Goal: Task Accomplishment & Management: Complete application form

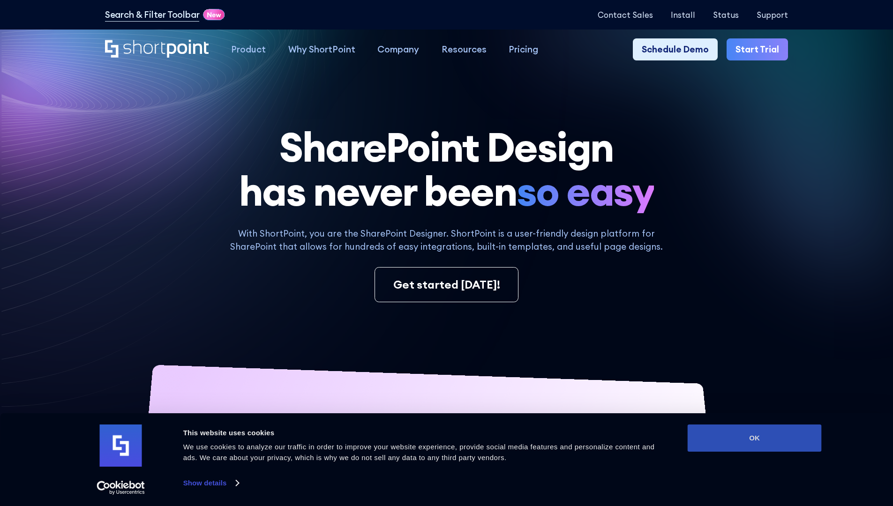
click at [754, 438] on button "OK" at bounding box center [754, 438] width 134 height 27
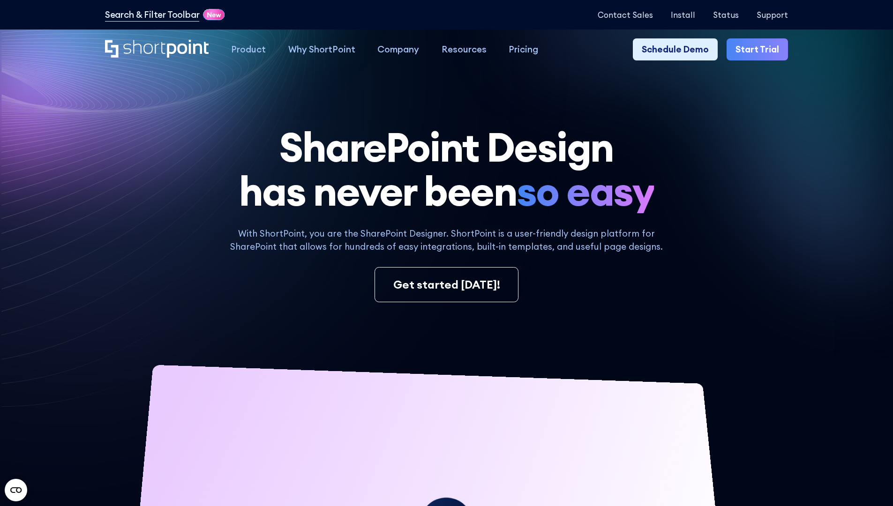
click at [760, 50] on link "Start Trial" at bounding box center [756, 49] width 61 height 22
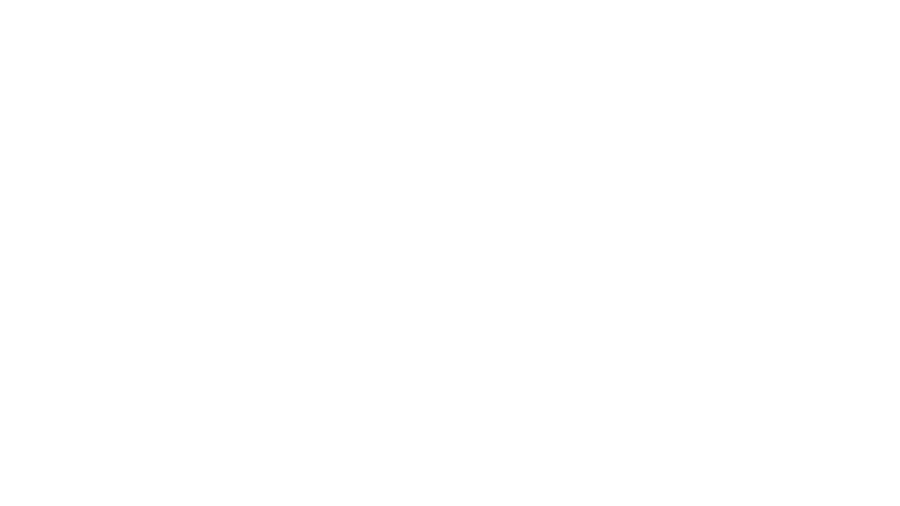
type input "Berkuskv"
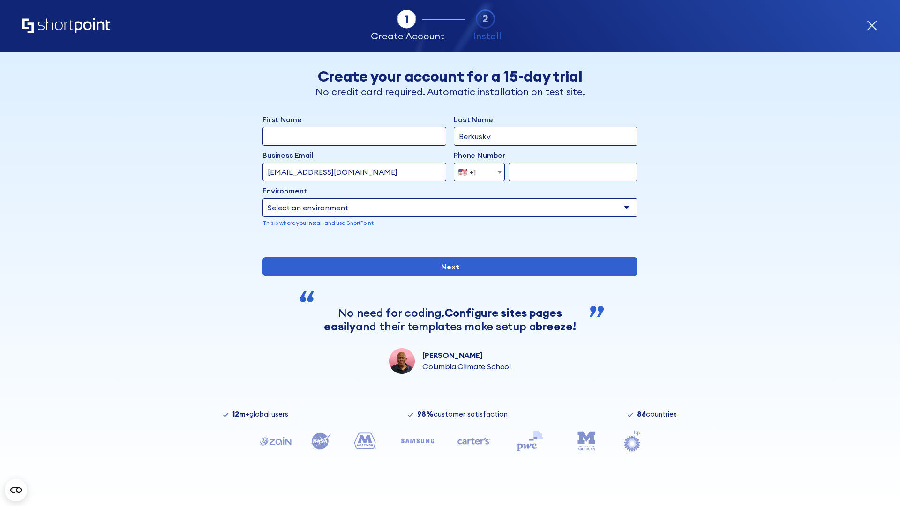
type input "test@shortpoint.com"
type input "2125556789"
select select "Microsoft 365"
type input "2125556789"
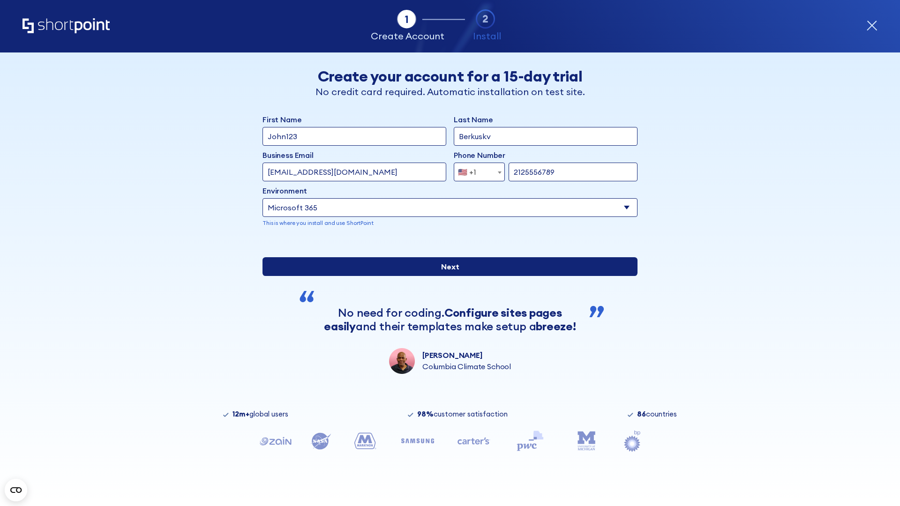
scroll to position [2, 0]
click at [446, 276] on input "Next" at bounding box center [449, 266] width 375 height 19
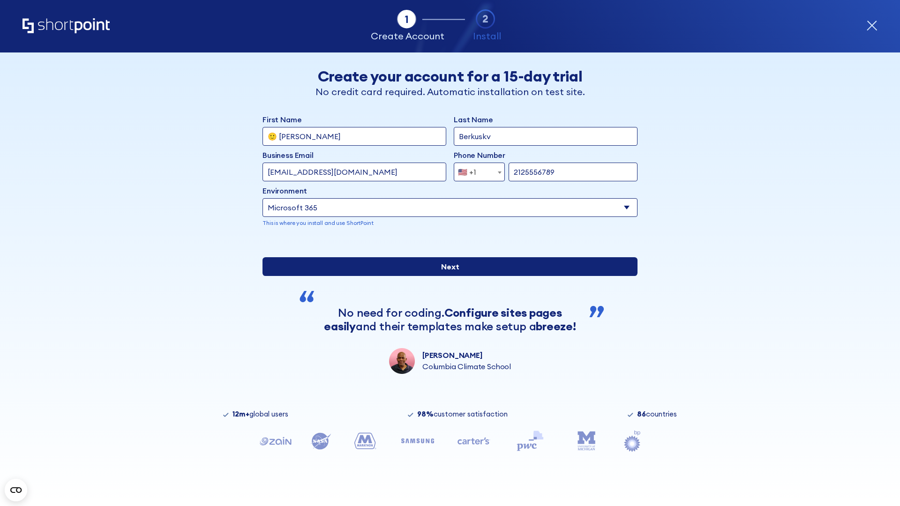
click at [446, 276] on input "Next" at bounding box center [449, 266] width 375 height 19
type input "Archebald"
click at [446, 276] on input "Next" at bounding box center [449, 266] width 375 height 19
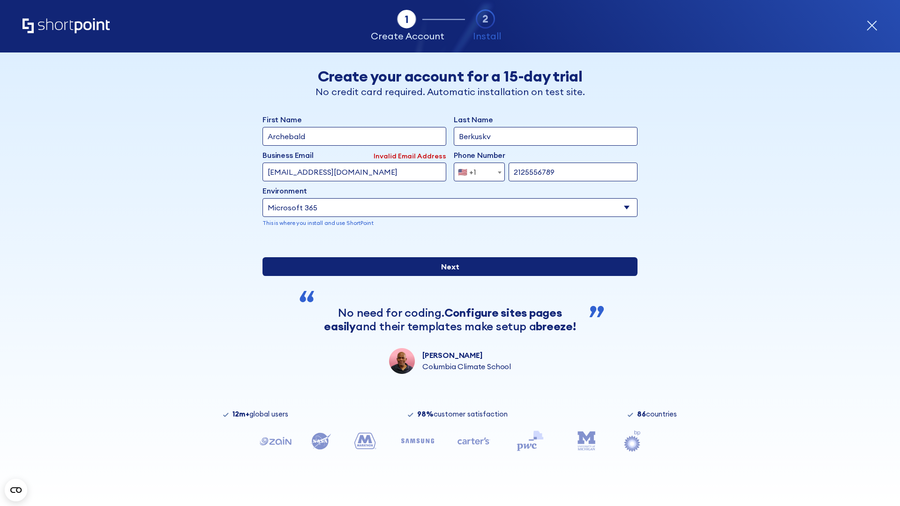
click at [446, 276] on input "Next" at bounding box center [449, 266] width 375 height 19
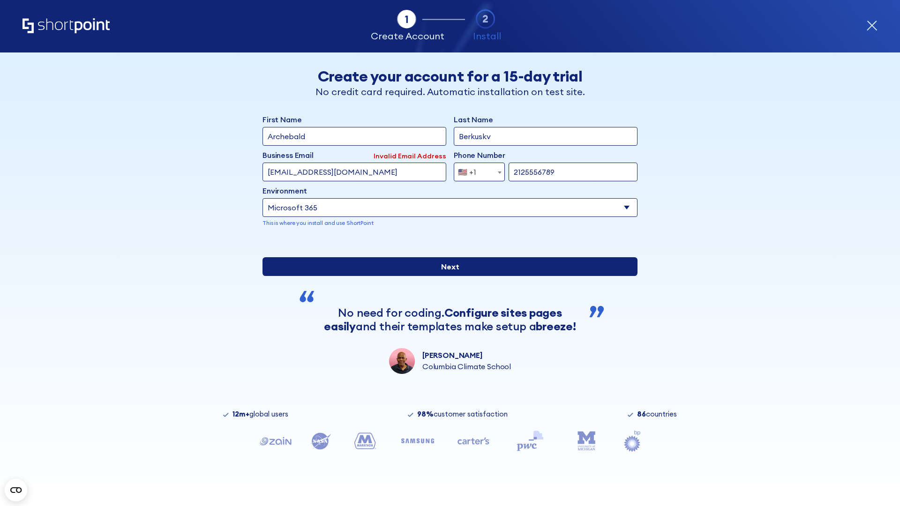
click at [446, 276] on input "Next" at bounding box center [449, 266] width 375 height 19
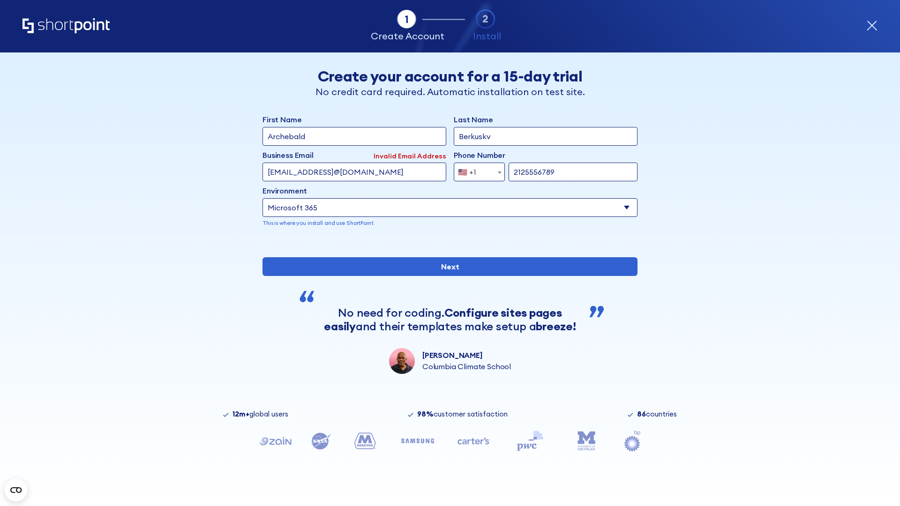
type input "testEmail@protonmail.comtest@shortpoint.com"
click at [476, 170] on span "🇺🇸 +1" at bounding box center [469, 172] width 31 height 19
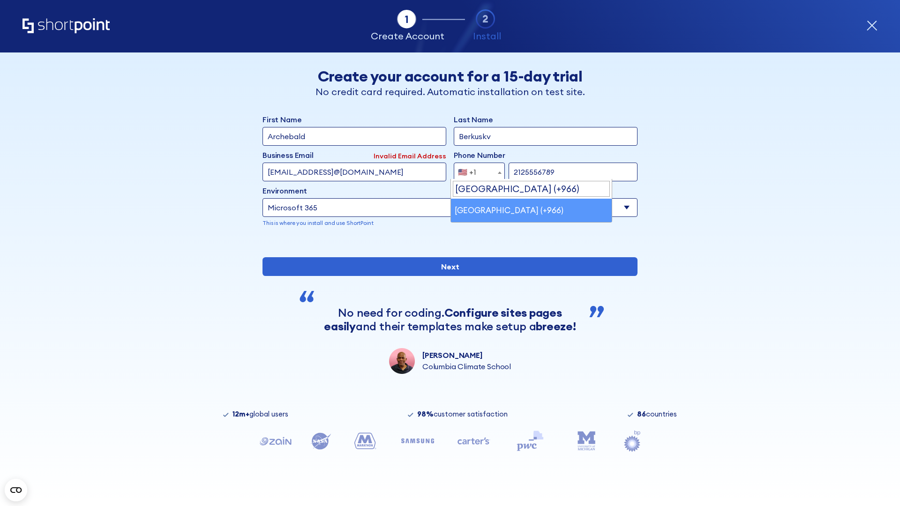
select select "+966"
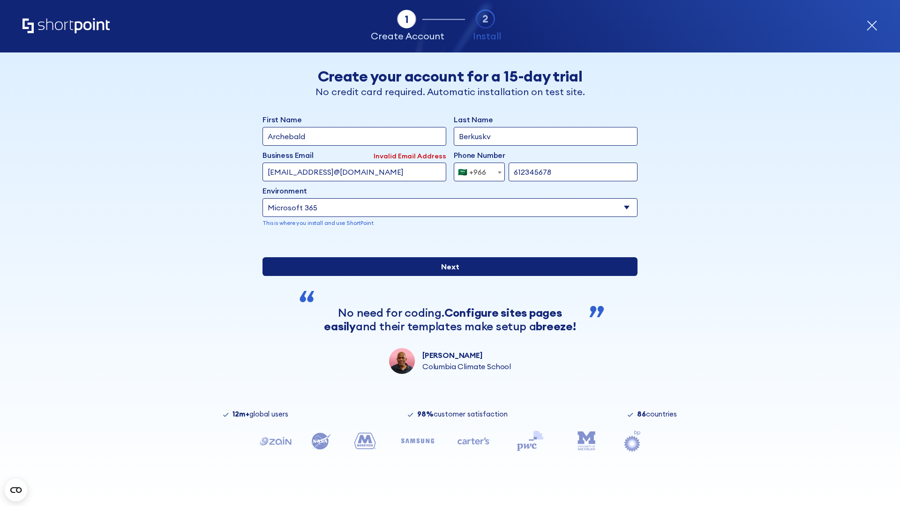
type input "612345678"
click at [446, 276] on input "Next" at bounding box center [449, 266] width 375 height 19
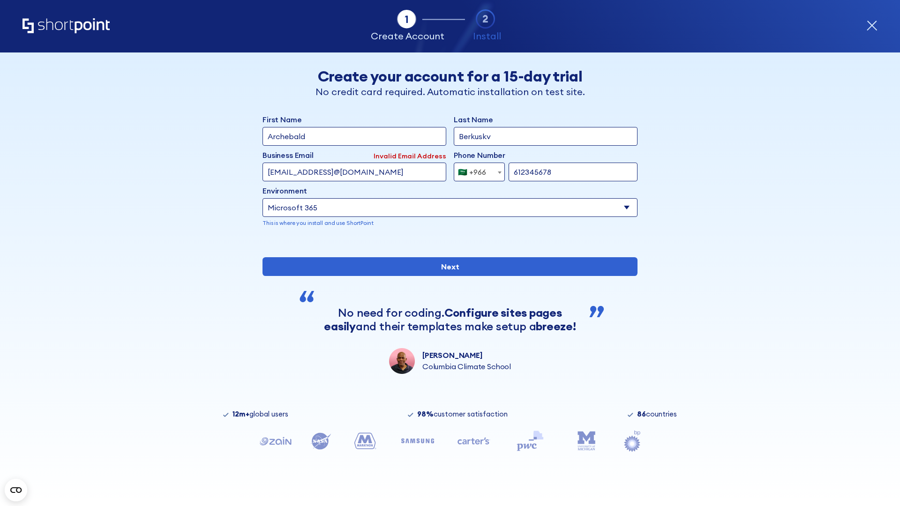
click at [476, 170] on div "🇸🇦 +966" at bounding box center [472, 172] width 28 height 19
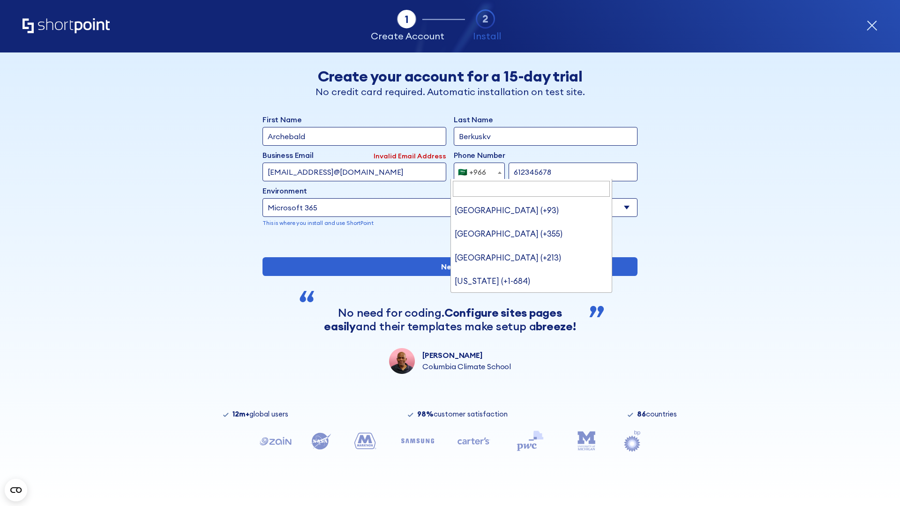
type input "United Arab Emirates (+971)"
select select "+971"
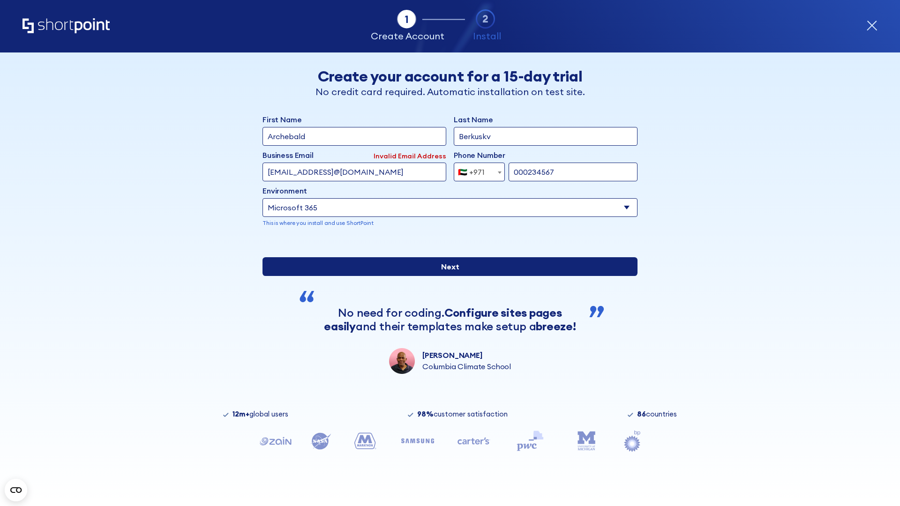
type input "000234567"
click at [446, 276] on input "Next" at bounding box center [449, 266] width 375 height 19
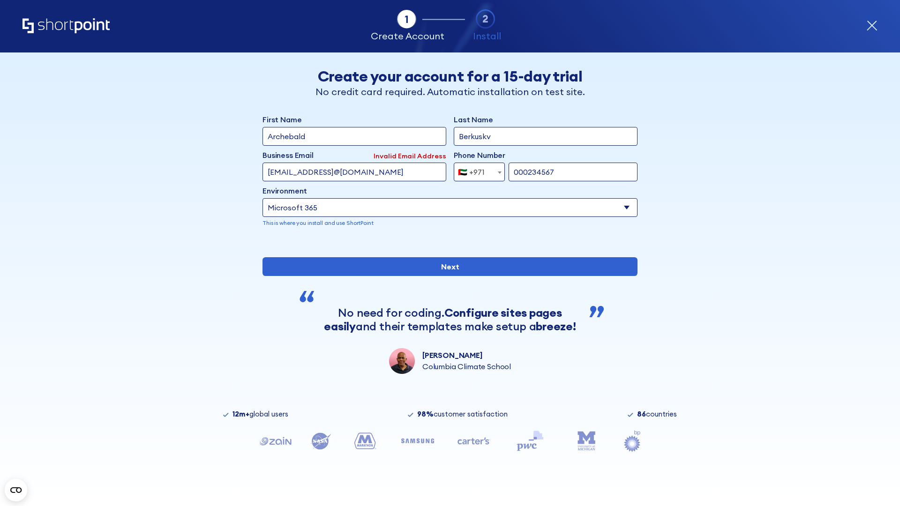
click at [476, 170] on div "🇦🇪 +971" at bounding box center [471, 172] width 27 height 19
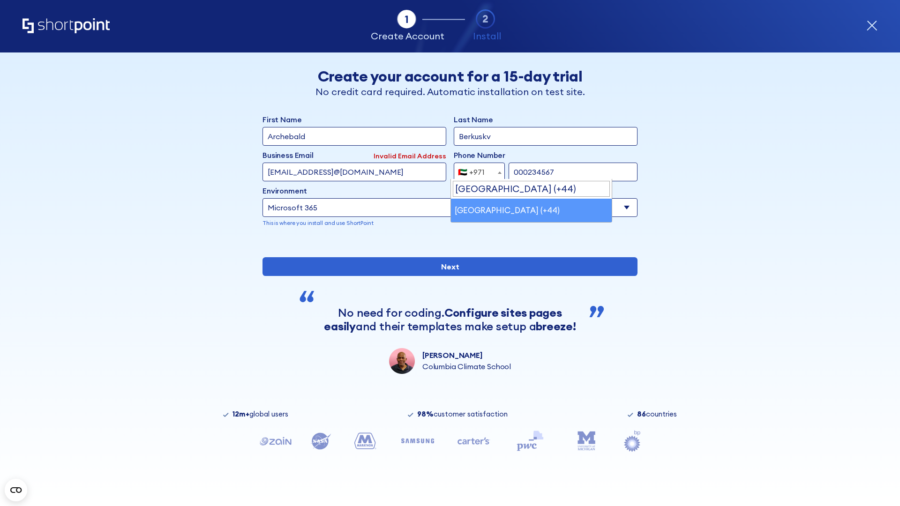
select select "+44"
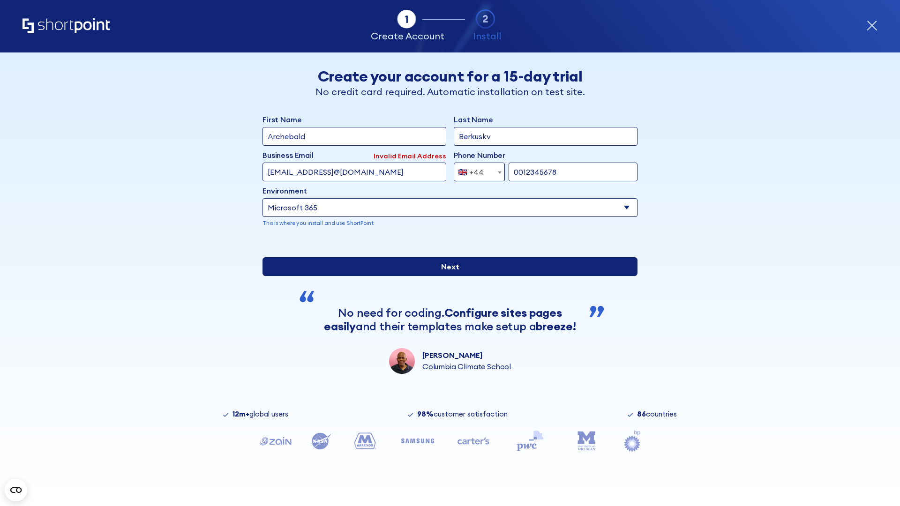
type input "0012345678"
click at [446, 276] on input "Next" at bounding box center [449, 266] width 375 height 19
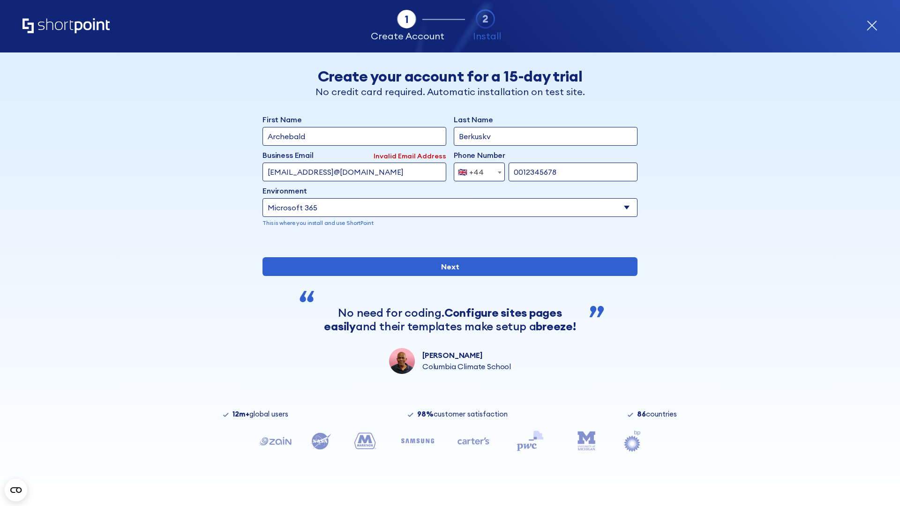
click at [476, 170] on div "🇬🇧 +44" at bounding box center [471, 172] width 26 height 19
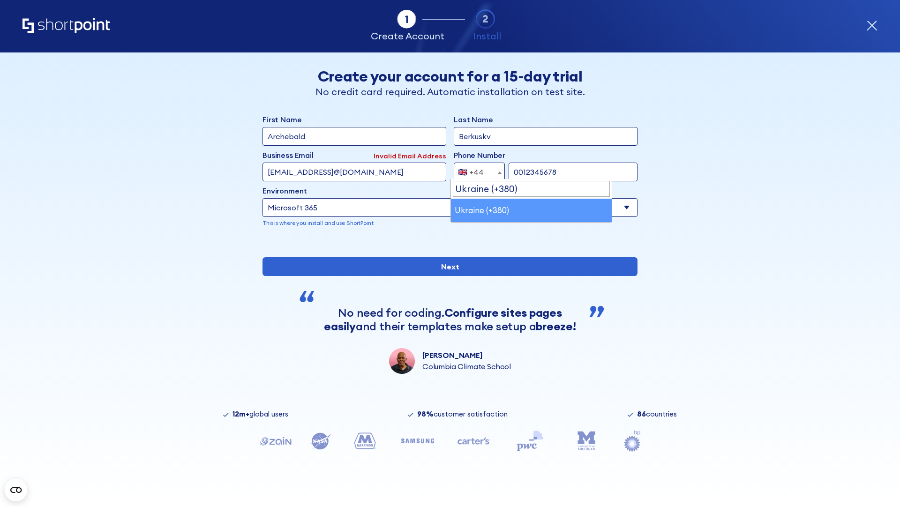
select select "+380"
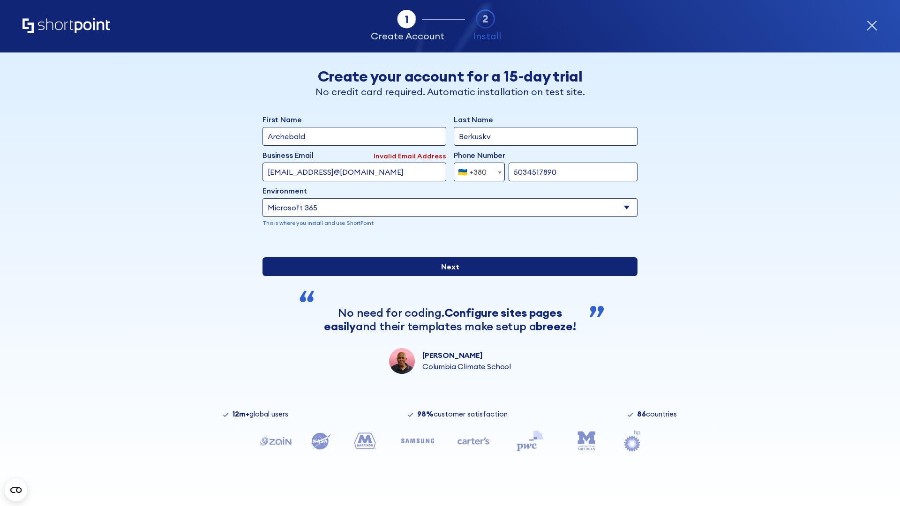
type input "5034517890"
click at [446, 276] on input "Next" at bounding box center [449, 266] width 375 height 19
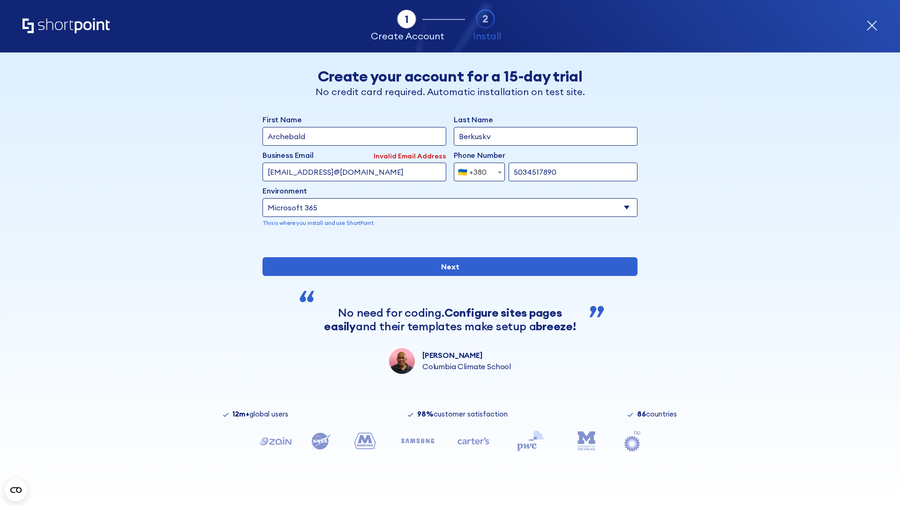
click at [476, 170] on div "🇺🇦 +380" at bounding box center [472, 172] width 29 height 19
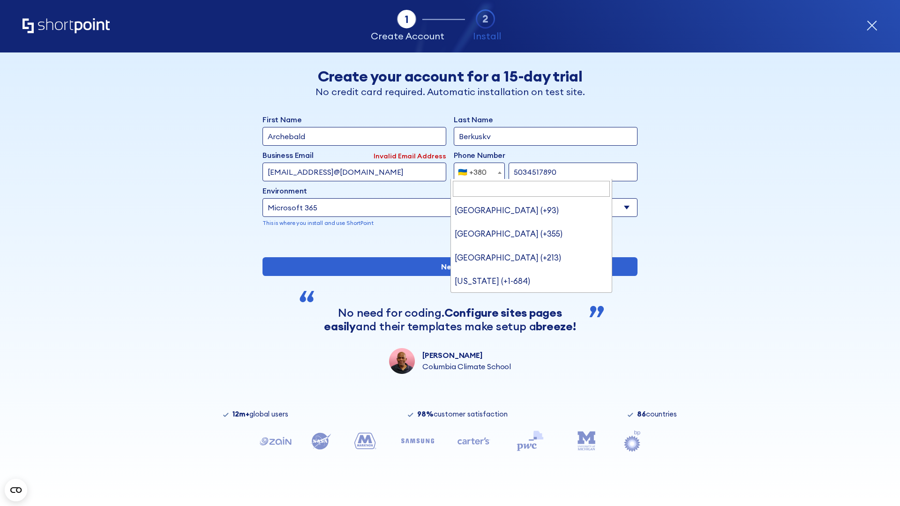
type input "United States (+1)"
select select "+1"
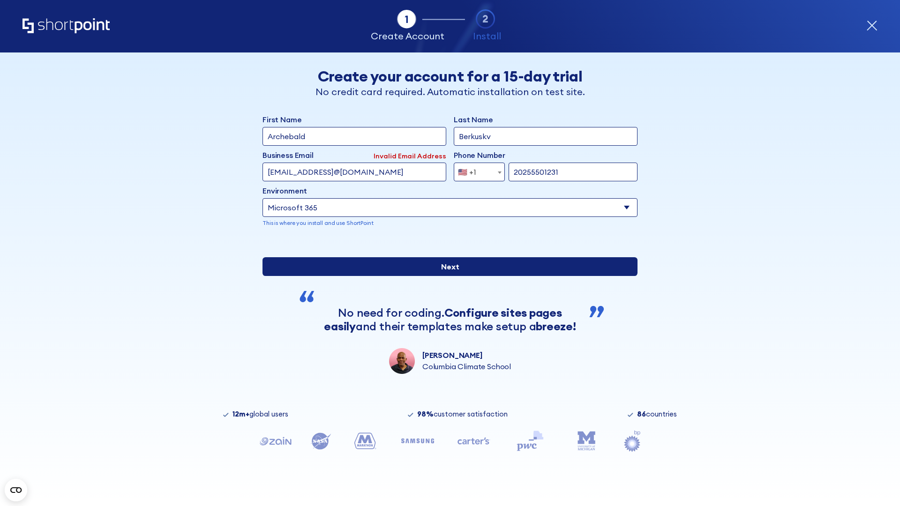
type input "20255501231"
click at [446, 276] on input "Next" at bounding box center [449, 266] width 375 height 19
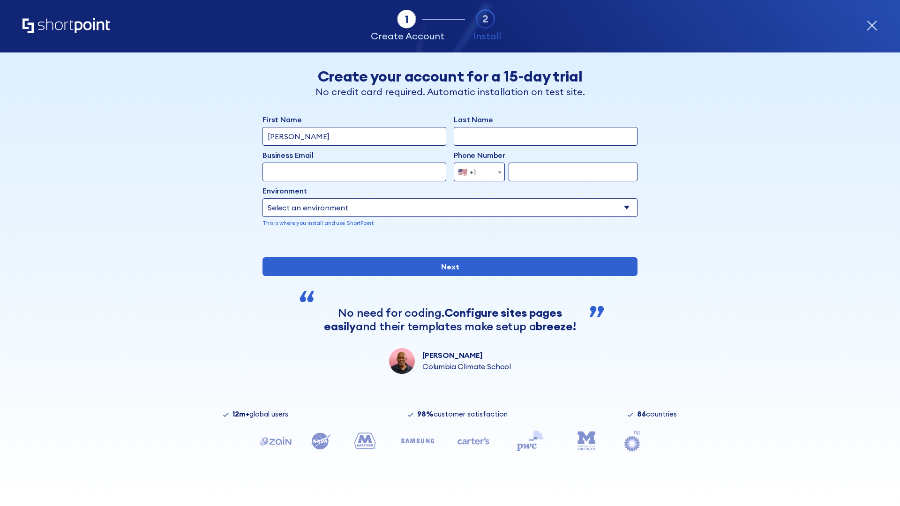
type input "Mary-Jane"
type input "Berkuskv"
type input "john@company.com"
click at [476, 170] on span "🇺🇸 +1" at bounding box center [469, 172] width 31 height 19
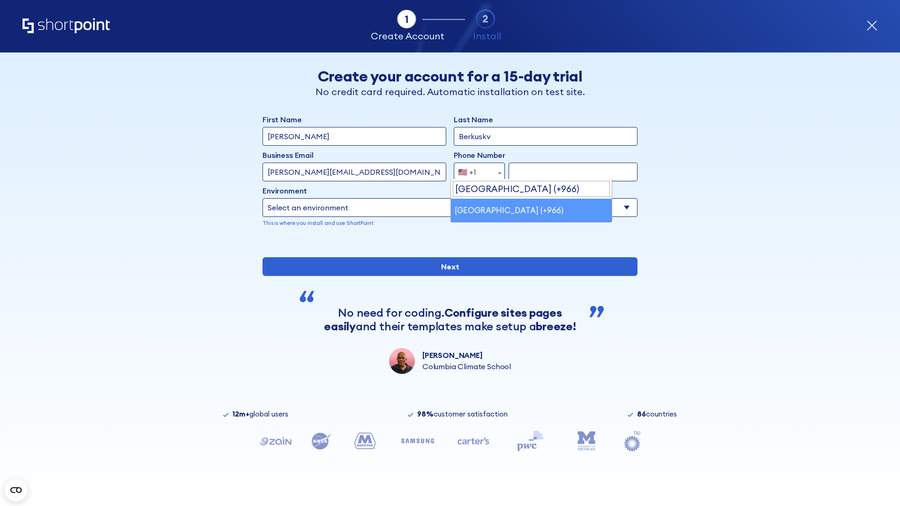
select select "+966"
type input "512345678"
select select "Microsoft 365"
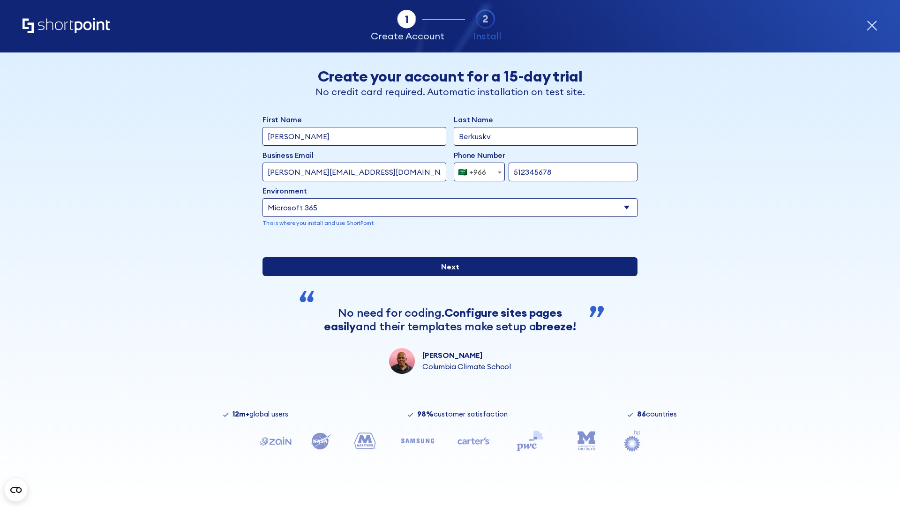
type input "512345678"
click at [446, 276] on input "Next" at bounding box center [449, 266] width 375 height 19
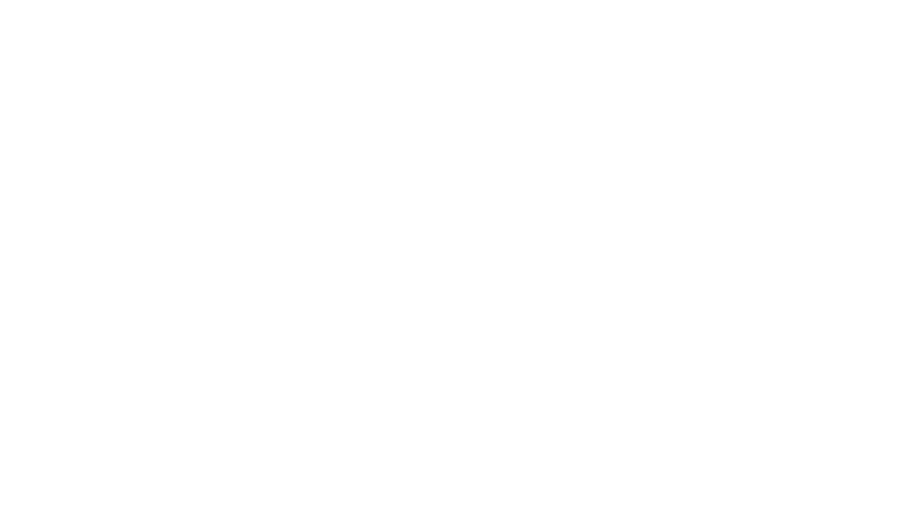
select select "+966"
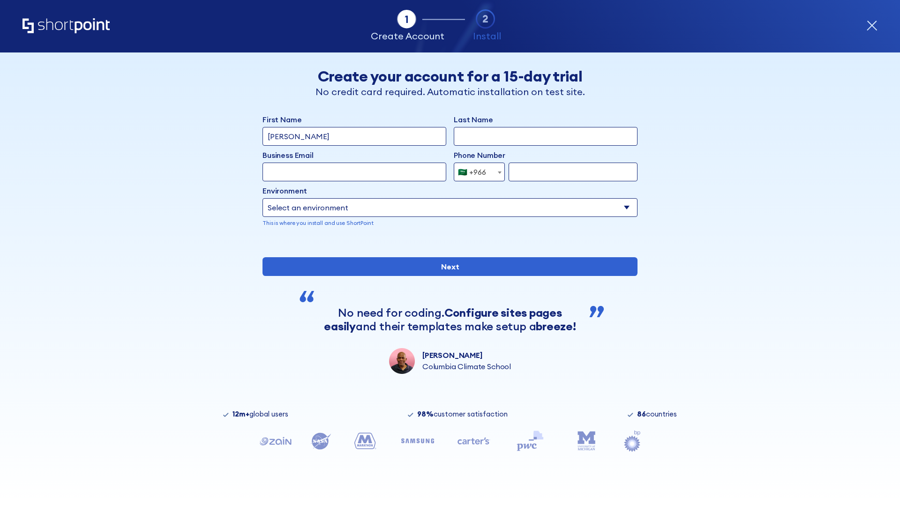
type input "D'Souza"
type input "Berkuskv"
type input "hr@mybusiness.org"
click at [476, 172] on div "🇸🇦 +966" at bounding box center [472, 172] width 28 height 19
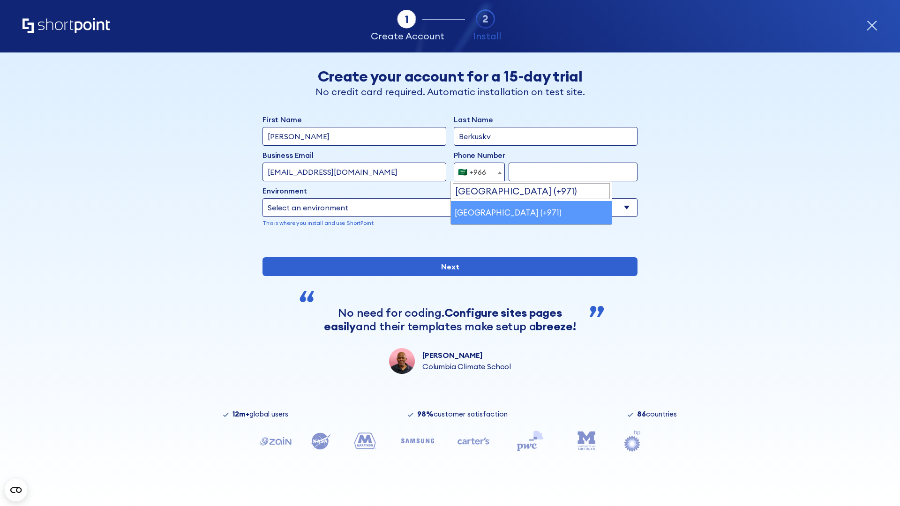
select select "+971"
type input "501234567"
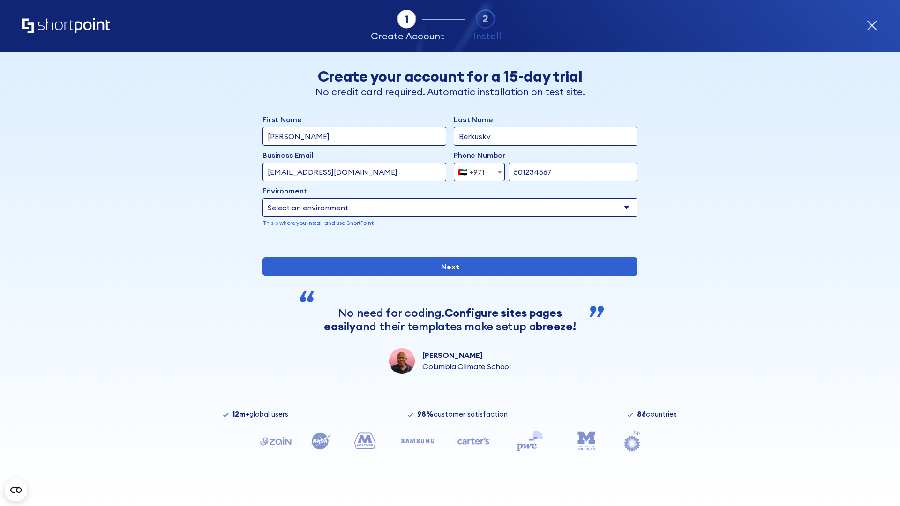
select select "Microsoft 365"
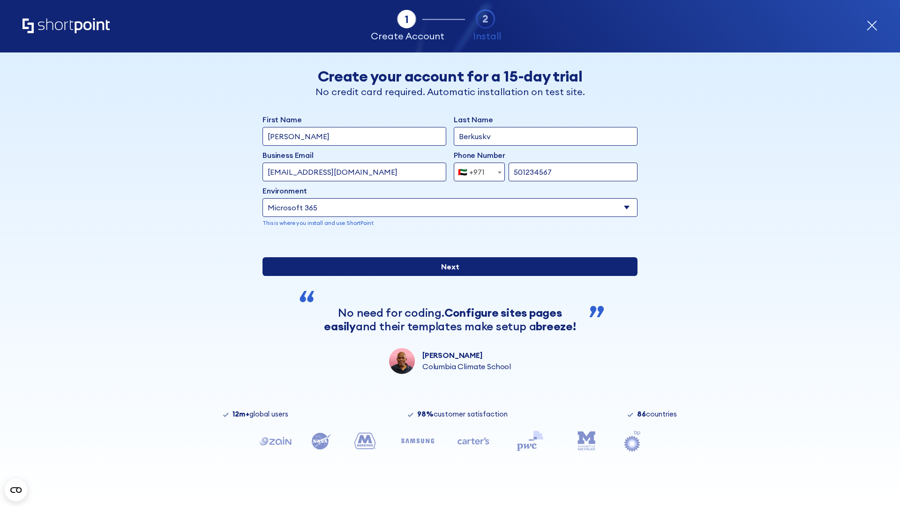
type input "501234567"
click at [446, 276] on input "Next" at bounding box center [449, 266] width 375 height 19
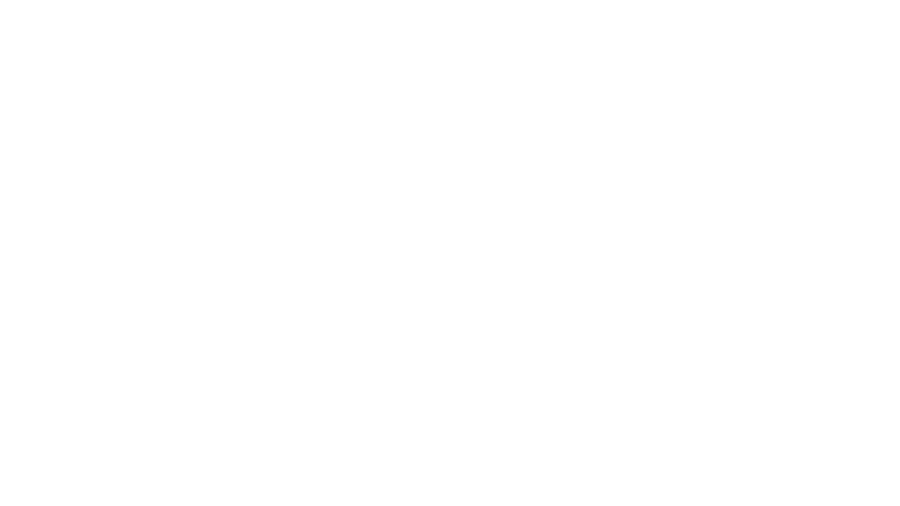
select select "+971"
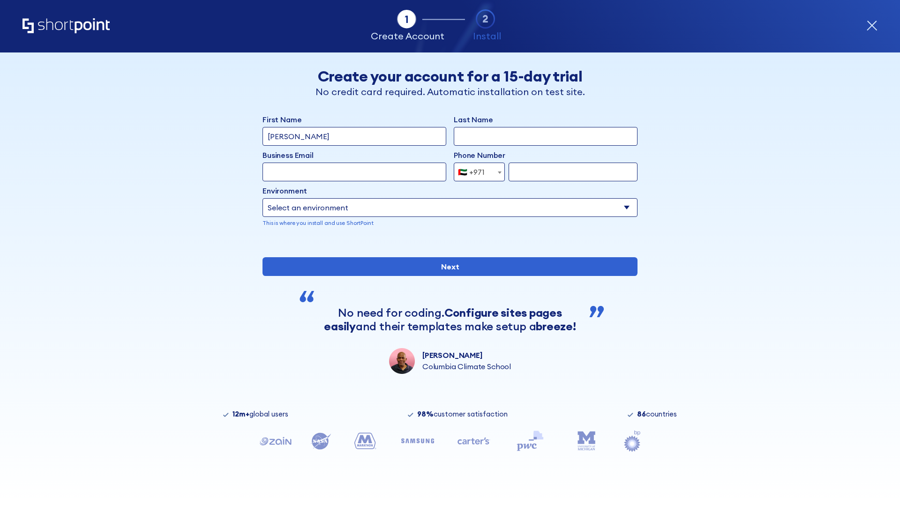
type input "Van der Meer"
type input "Berkuskv"
type input "support@university.edu"
click at [476, 170] on div "🇦🇪 +971" at bounding box center [471, 172] width 27 height 19
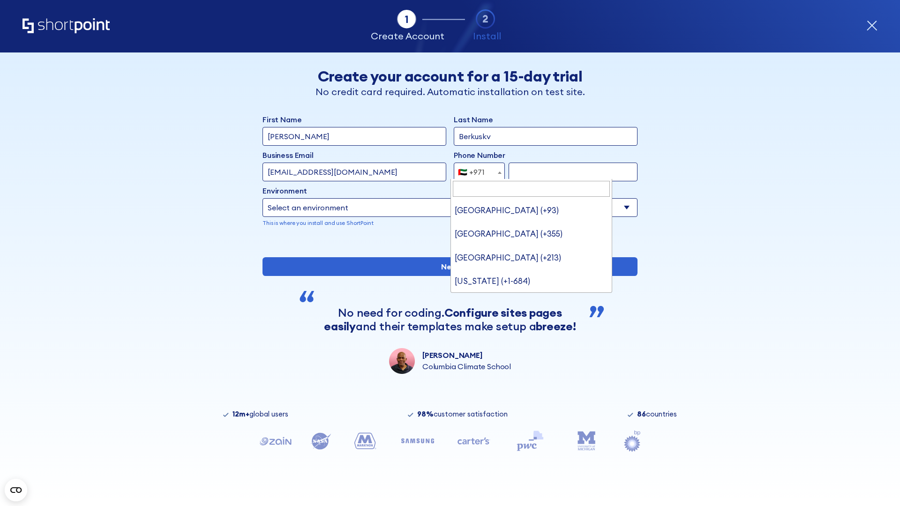
scroll to position [2, 0]
type input "[GEOGRAPHIC_DATA] (+44)"
select select "+44"
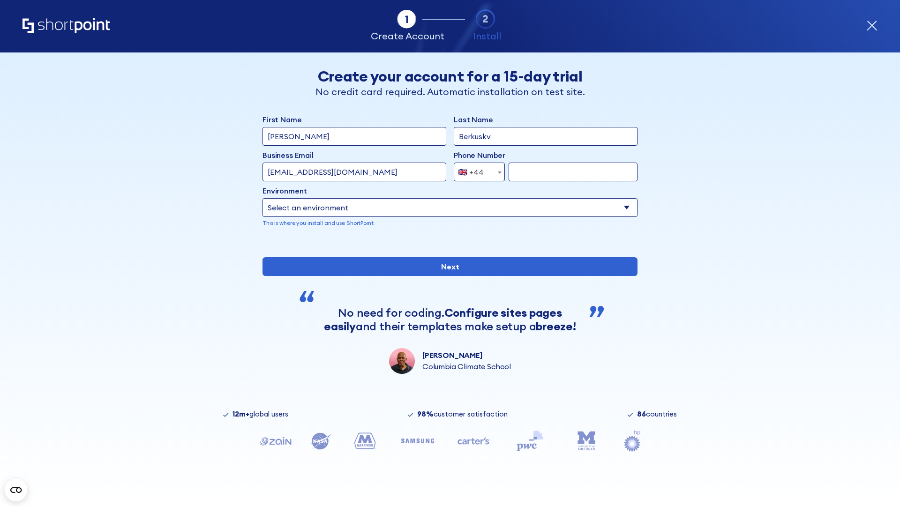
type input "7912345678"
select select "Microsoft 365"
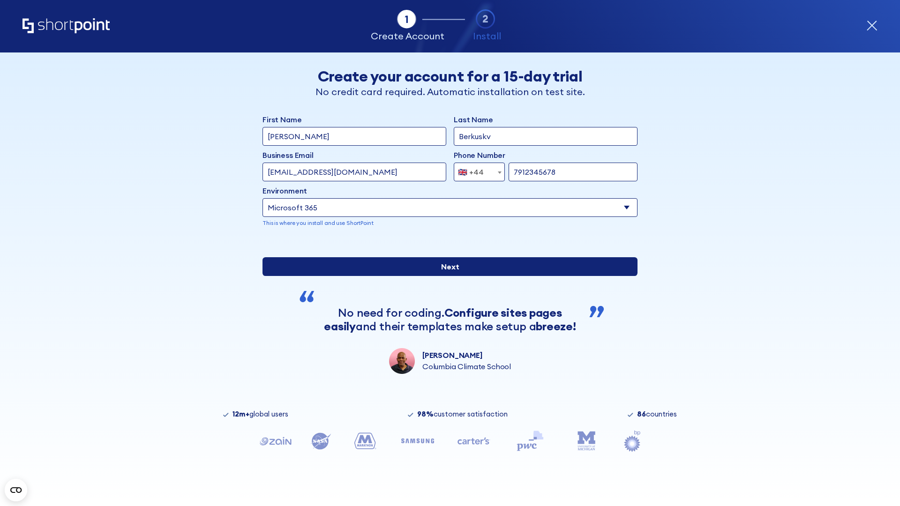
type input "7912345678"
click at [446, 276] on input "Next" at bounding box center [449, 266] width 375 height 19
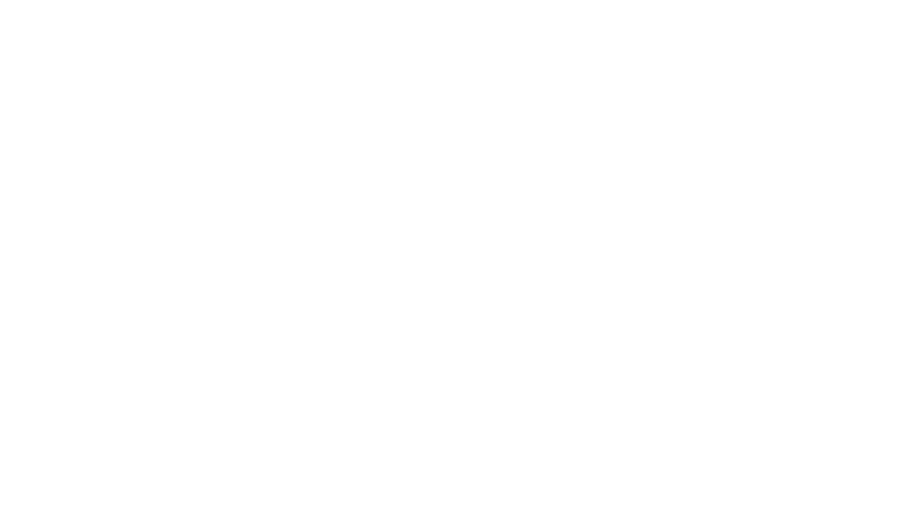
select select "+44"
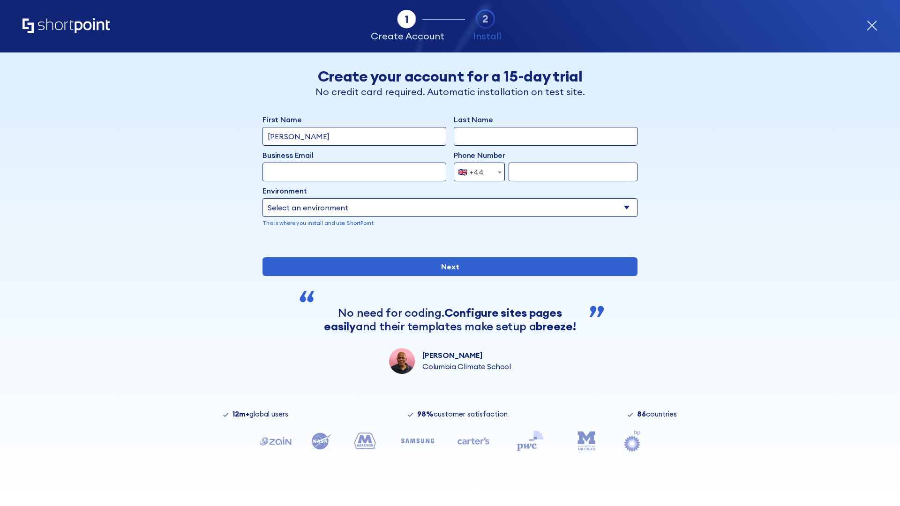
type input "[PERSON_NAME]"
type input "Berkuskv"
type input "info@startup.tech"
click at [476, 170] on div "🇬🇧 +44" at bounding box center [471, 172] width 26 height 19
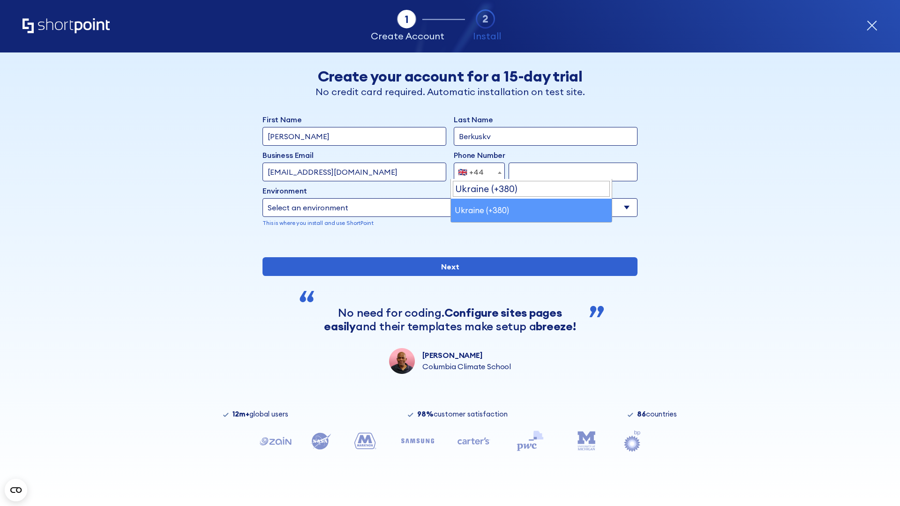
select select "+380"
type input "663451789"
select select "Microsoft 365"
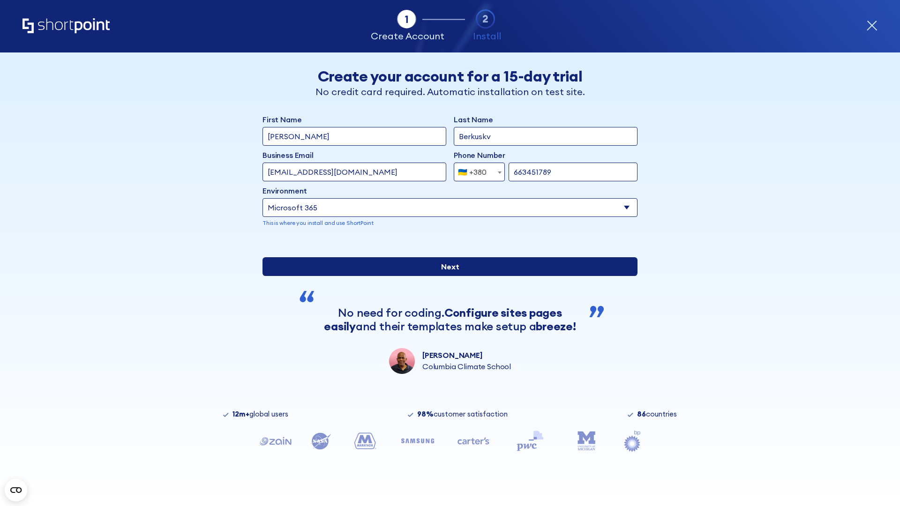
type input "663451789"
click at [446, 276] on input "Next" at bounding box center [449, 266] width 375 height 19
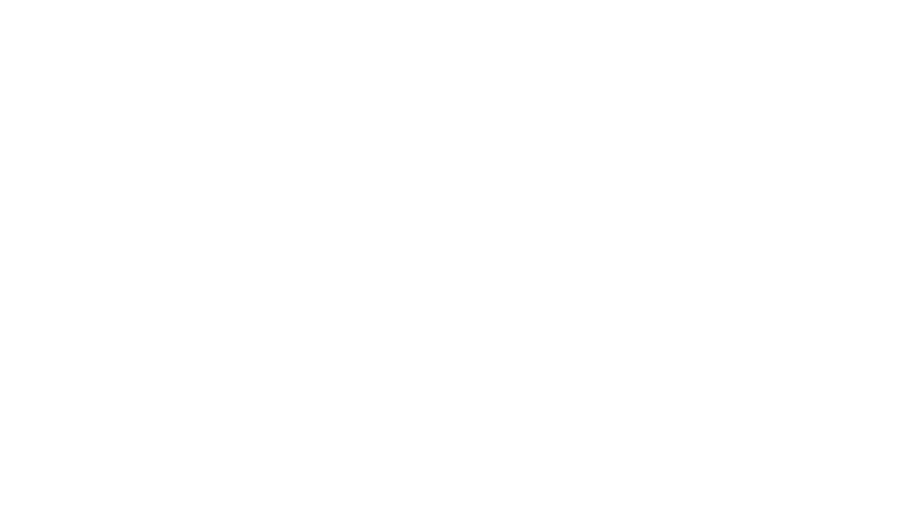
select select "+380"
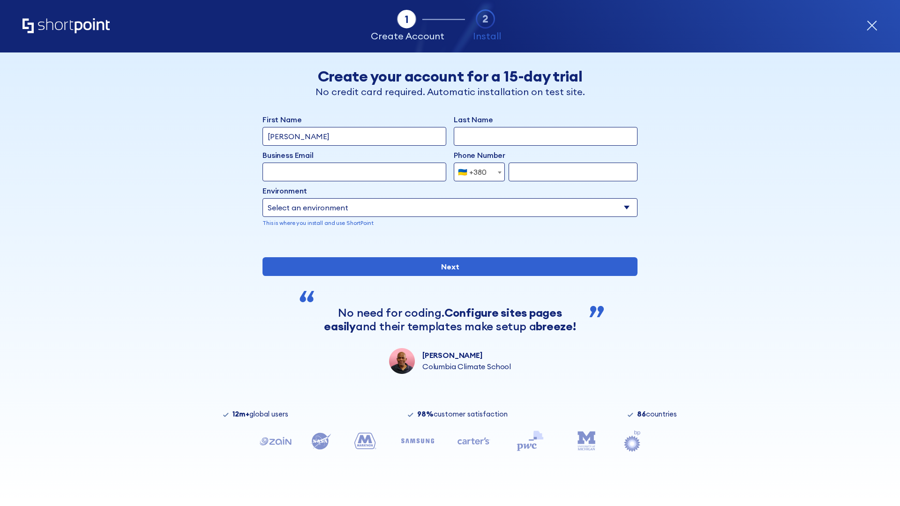
type input "[PERSON_NAME]"
type input "Berkuskv"
type input "[EMAIL_ADDRESS][DOMAIN_NAME]"
click at [476, 170] on div "🇺🇦 +380" at bounding box center [472, 172] width 29 height 19
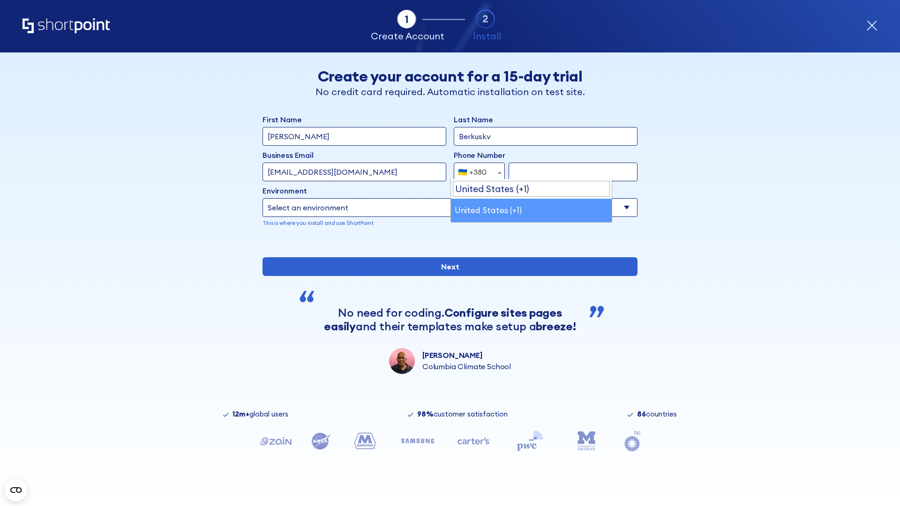
select select "+1"
type input "2025550123"
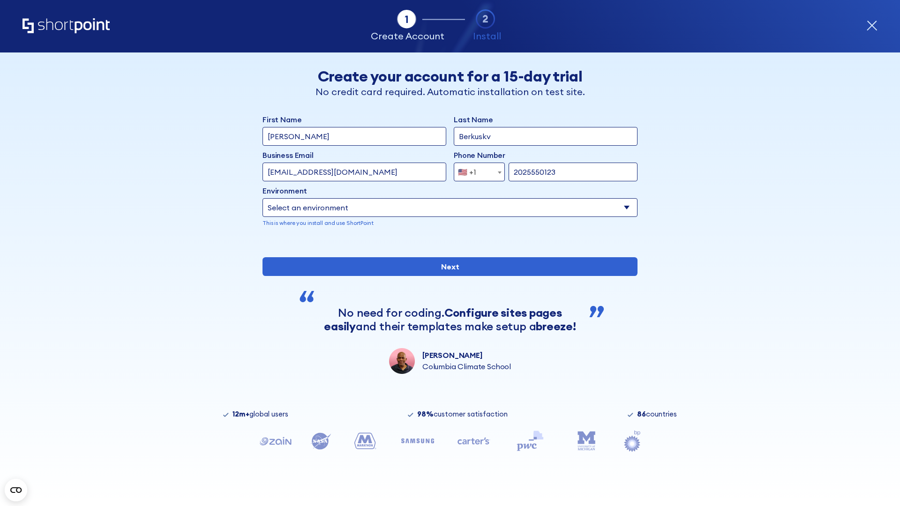
select select "Microsoft 365"
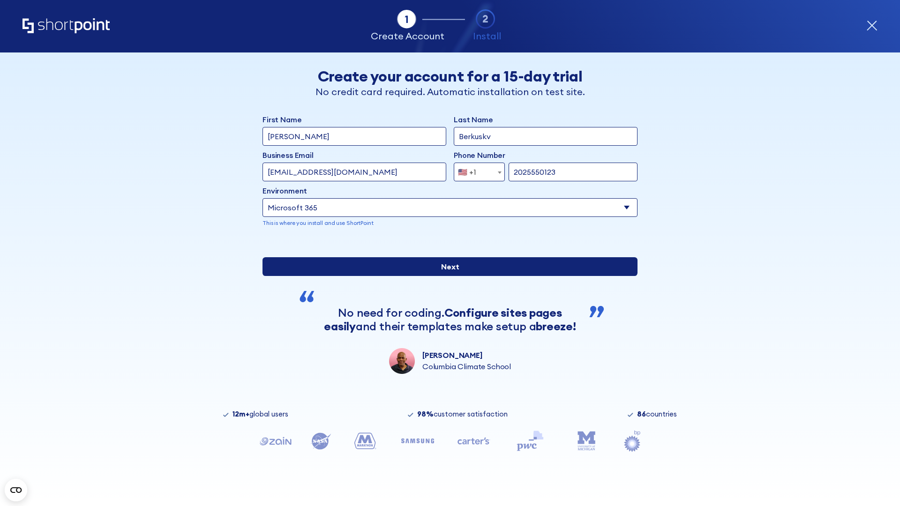
type input "2025550123"
click at [446, 276] on input "Next" at bounding box center [449, 266] width 375 height 19
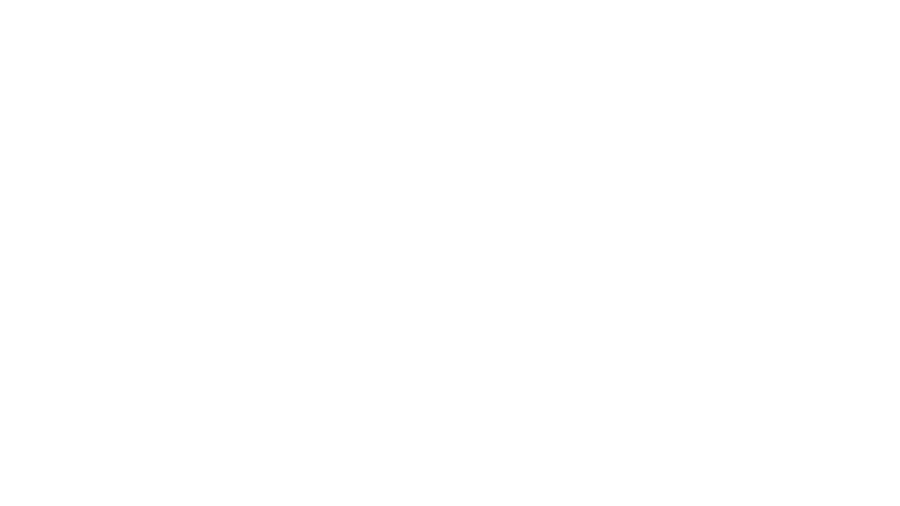
type input "Archebald"
type input "Berkuskv"
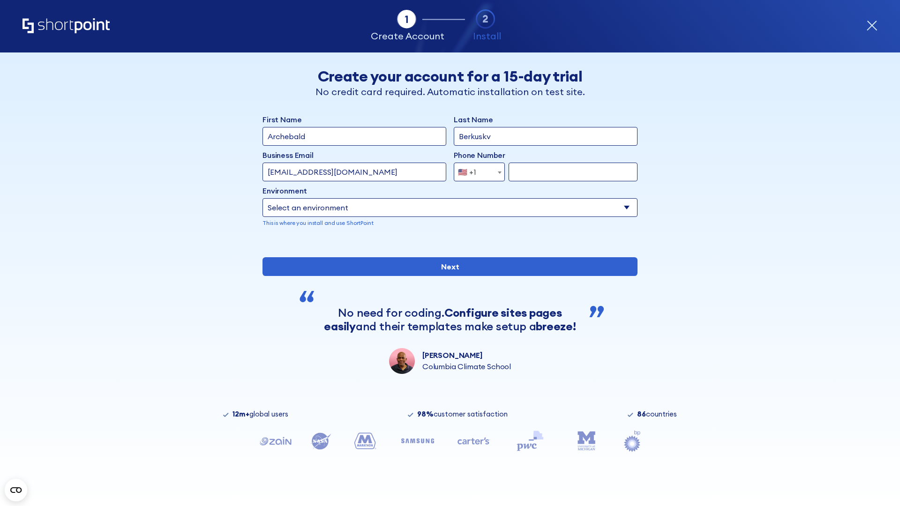
type input "[EMAIL_ADDRESS][DOMAIN_NAME]"
type input "2125556789"
select select "SharePoint 2019 (On-Premise)"
type input "2125556789"
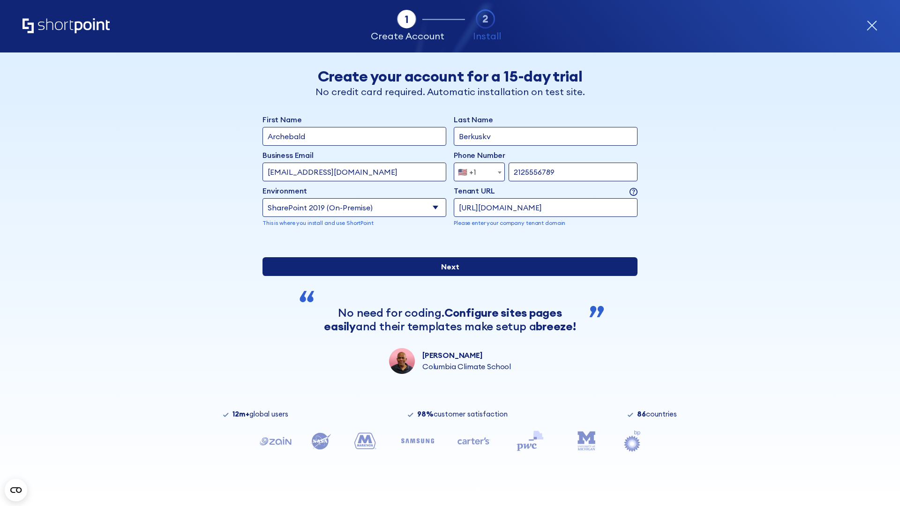
type input "[URL][DOMAIN_NAME]"
click at [446, 276] on input "Next" at bounding box center [449, 266] width 375 height 19
